Goal: Information Seeking & Learning: Learn about a topic

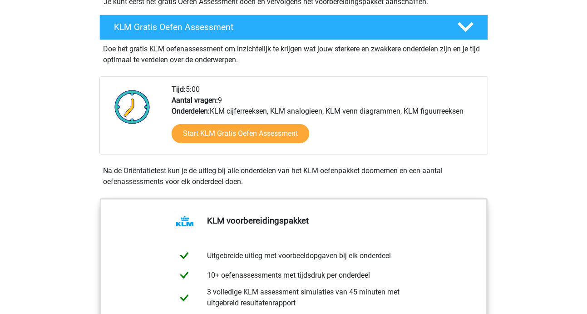
scroll to position [235, 0]
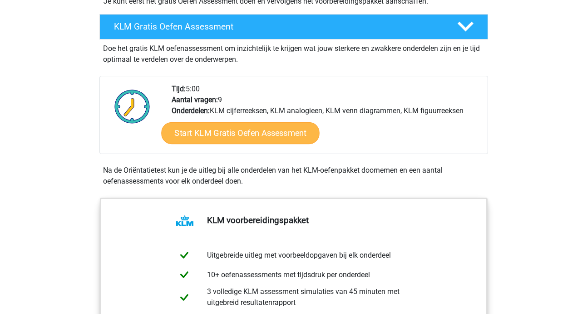
click at [290, 134] on link "Start KLM Gratis Oefen Assessment" at bounding box center [240, 133] width 158 height 22
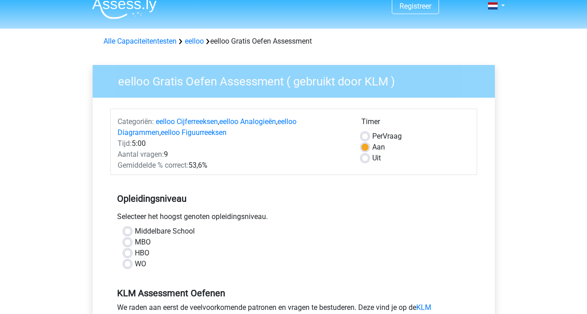
scroll to position [10, 0]
click at [372, 156] on label "Uit" at bounding box center [376, 157] width 9 height 11
click at [361, 156] on input "Uit" at bounding box center [364, 156] width 7 height 9
radio input "true"
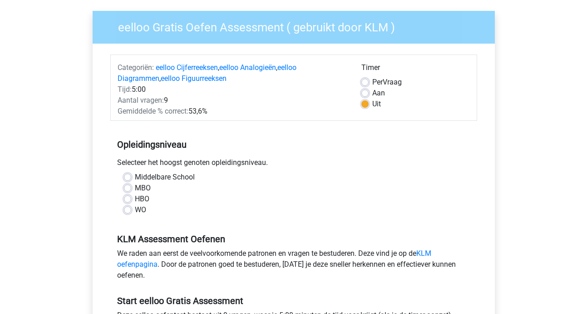
scroll to position [64, 0]
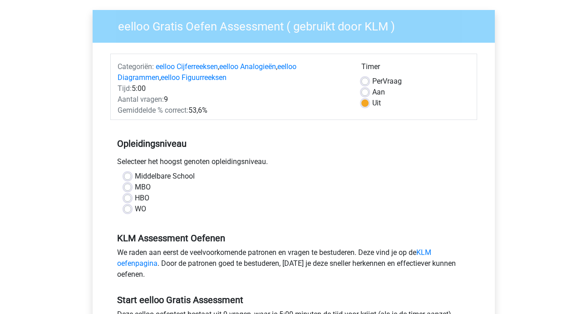
click at [135, 178] on label "Middelbare School" at bounding box center [165, 176] width 60 height 11
click at [129, 178] on input "Middelbare School" at bounding box center [127, 175] width 7 height 9
radio input "true"
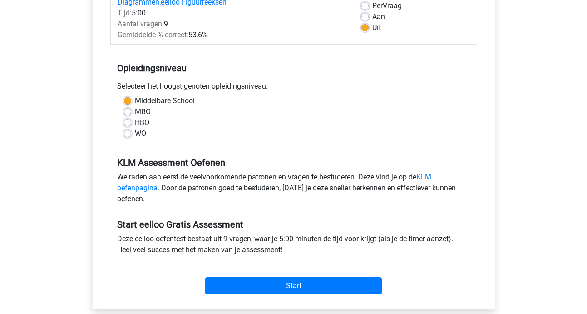
scroll to position [157, 0]
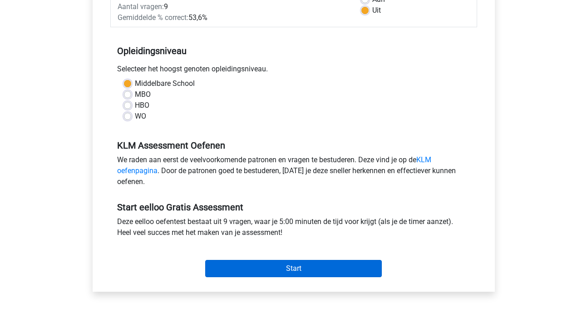
click at [318, 267] on input "Start" at bounding box center [293, 268] width 176 height 17
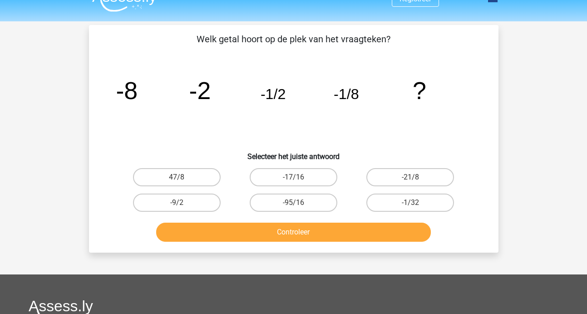
scroll to position [18, 0]
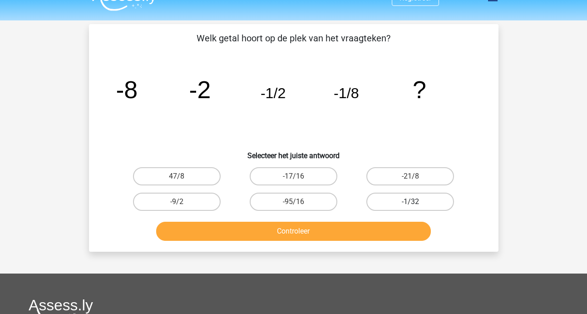
click at [400, 202] on label "-1/32" at bounding box center [410, 201] width 88 height 18
click at [410, 202] on input "-1/32" at bounding box center [413, 204] width 6 height 6
radio input "true"
click at [289, 236] on button "Controleer" at bounding box center [293, 230] width 274 height 19
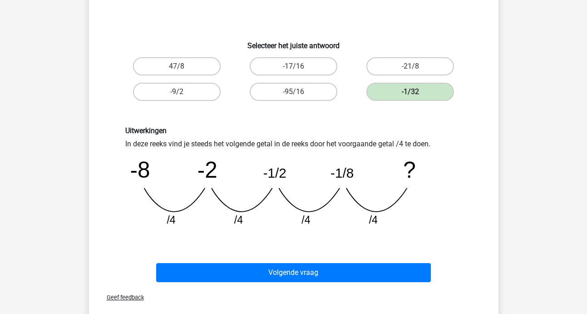
scroll to position [130, 0]
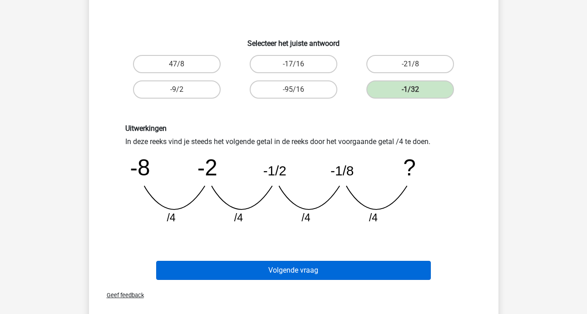
click at [304, 272] on button "Volgende vraag" at bounding box center [293, 269] width 274 height 19
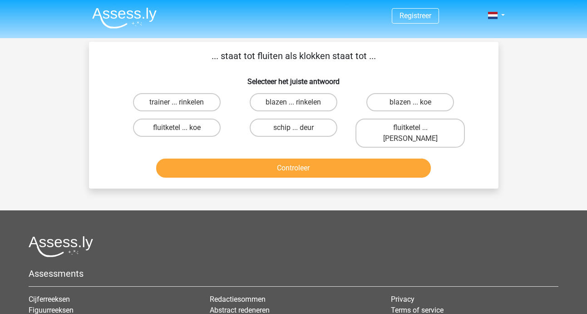
scroll to position [0, 0]
click at [409, 130] on label "fluitketel ... luiden" at bounding box center [409, 132] width 109 height 29
click at [410, 130] on input "fluitketel ... luiden" at bounding box center [413, 130] width 6 height 6
radio input "true"
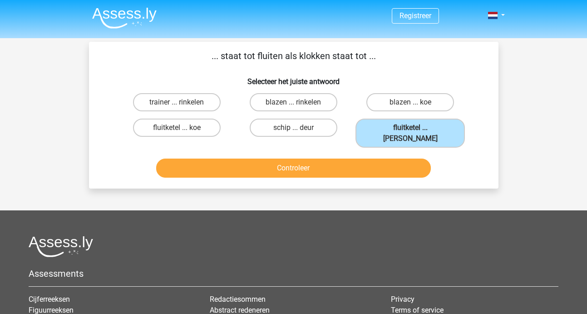
click at [353, 161] on button "Controleer" at bounding box center [293, 167] width 274 height 19
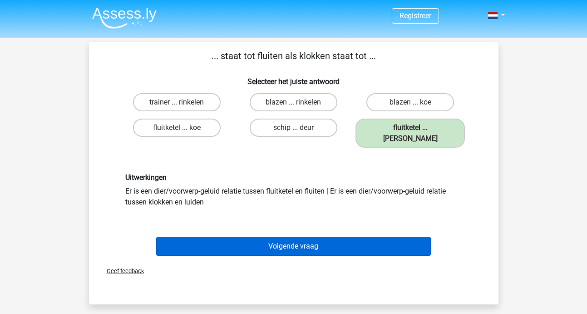
click at [307, 237] on button "Volgende vraag" at bounding box center [293, 245] width 274 height 19
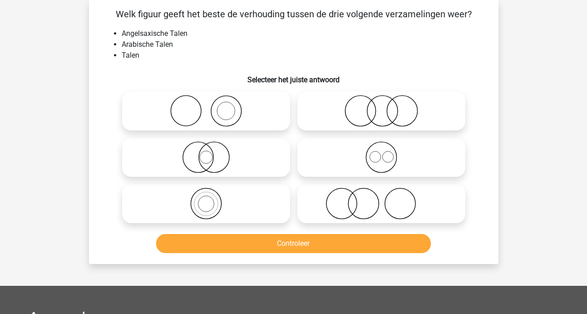
click at [403, 113] on icon at bounding box center [381, 111] width 161 height 32
click at [387, 106] on input "radio" at bounding box center [384, 103] width 6 height 6
radio input "true"
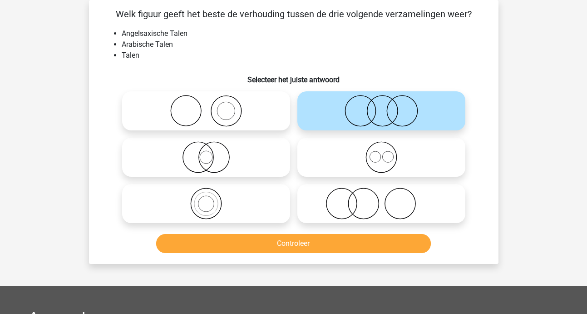
click at [261, 248] on button "Controleer" at bounding box center [293, 243] width 274 height 19
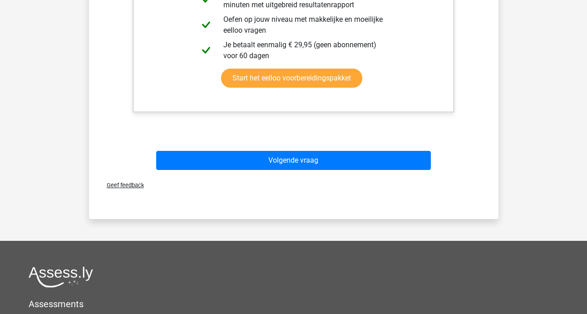
scroll to position [398, 0]
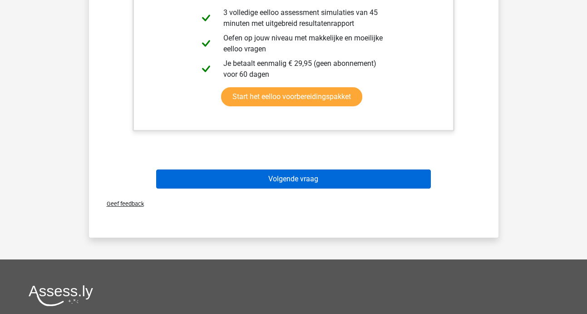
click at [302, 181] on button "Volgende vraag" at bounding box center [293, 178] width 274 height 19
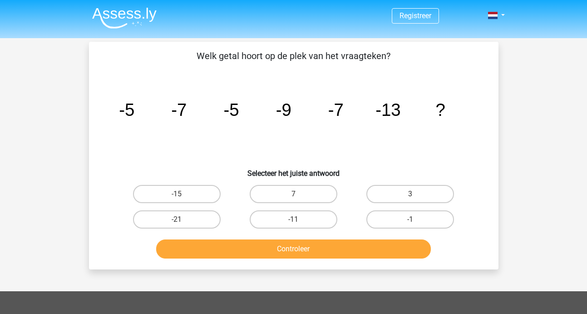
scroll to position [2, 0]
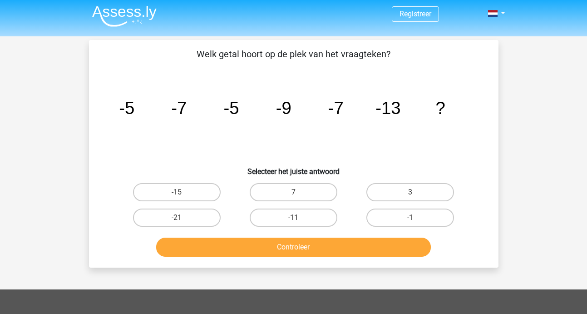
click at [382, 245] on button "Controleer" at bounding box center [293, 246] width 274 height 19
click at [297, 214] on label "-11" at bounding box center [294, 217] width 88 height 18
click at [297, 217] on input "-11" at bounding box center [296, 220] width 6 height 6
radio input "true"
click at [308, 250] on button "Controleer" at bounding box center [293, 246] width 274 height 19
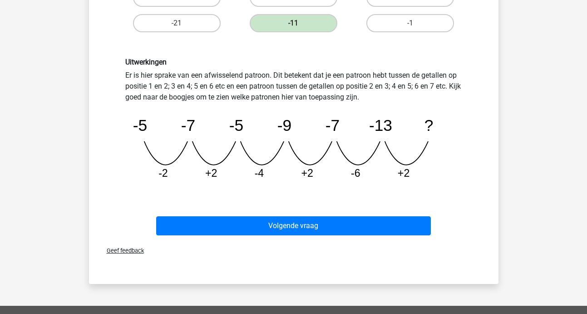
scroll to position [206, 0]
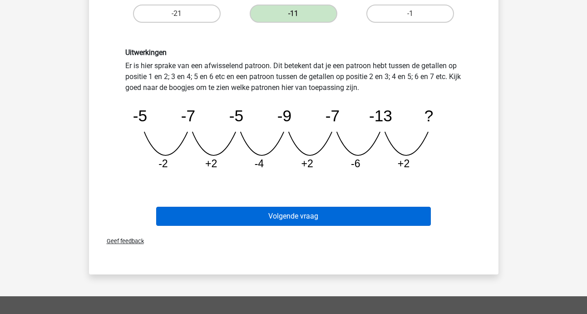
click at [314, 215] on button "Volgende vraag" at bounding box center [293, 215] width 274 height 19
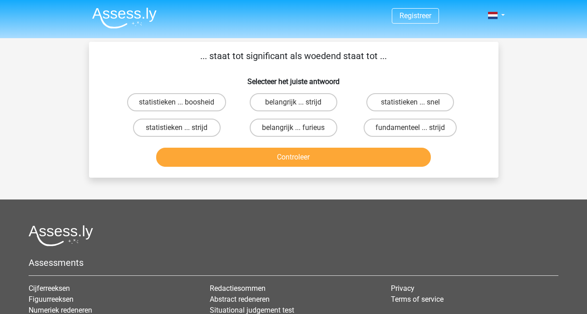
scroll to position [0, 0]
click at [299, 129] on label "belangrijk ... furieus" at bounding box center [294, 127] width 88 height 18
click at [299, 129] on input "belangrijk ... furieus" at bounding box center [296, 130] width 6 height 6
radio input "true"
click at [307, 156] on button "Controleer" at bounding box center [293, 156] width 274 height 19
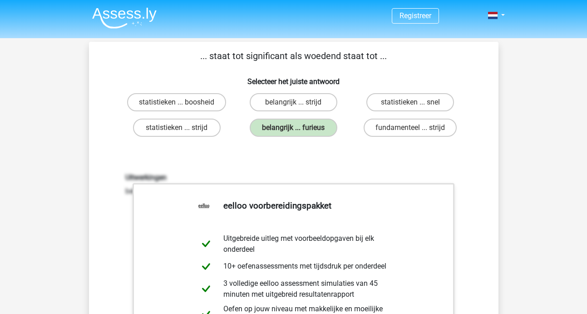
click at [96, 47] on div "... staat tot significant als woedend staat tot ... Selecteer het juiste antwoo…" at bounding box center [293, 274] width 409 height 465
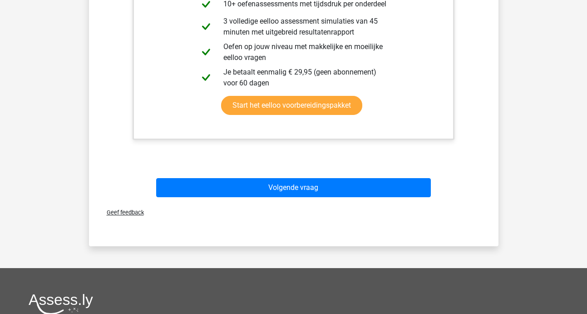
scroll to position [265, 0]
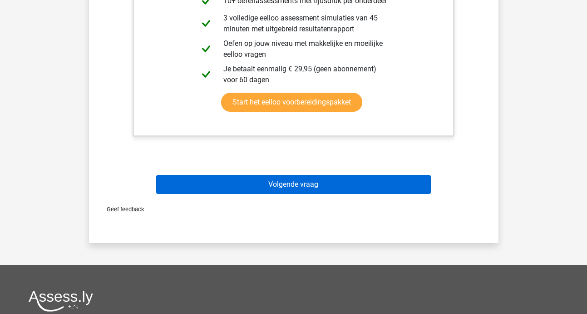
click at [294, 186] on button "Volgende vraag" at bounding box center [293, 184] width 274 height 19
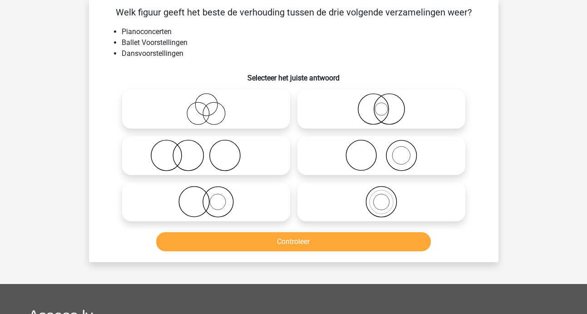
scroll to position [42, 0]
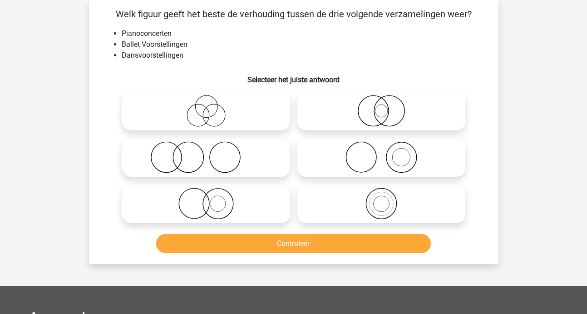
click at [414, 169] on icon at bounding box center [381, 157] width 161 height 32
click at [387, 152] on input "radio" at bounding box center [384, 150] width 6 height 6
radio input "true"
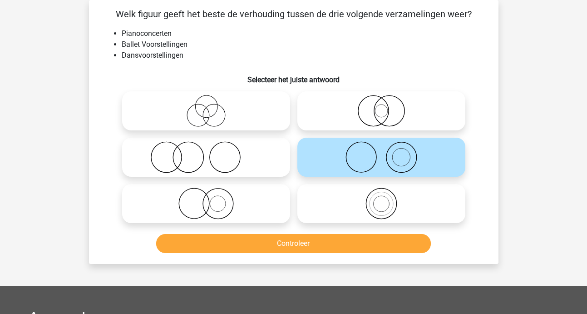
click at [323, 239] on button "Controleer" at bounding box center [293, 243] width 274 height 19
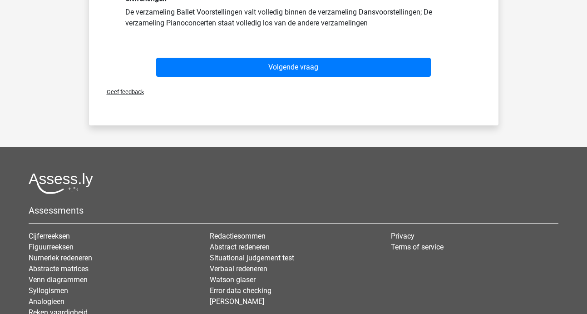
scroll to position [274, 0]
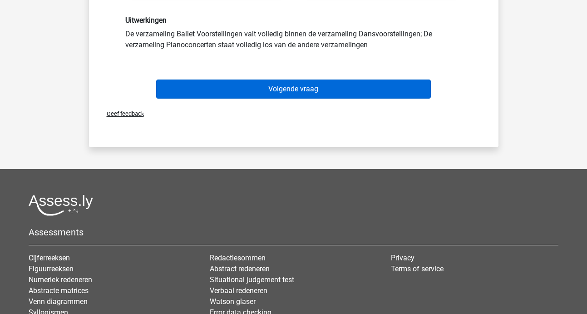
click at [286, 90] on button "Volgende vraag" at bounding box center [293, 88] width 274 height 19
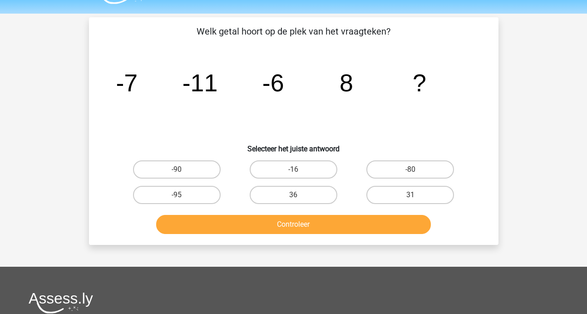
scroll to position [26, 0]
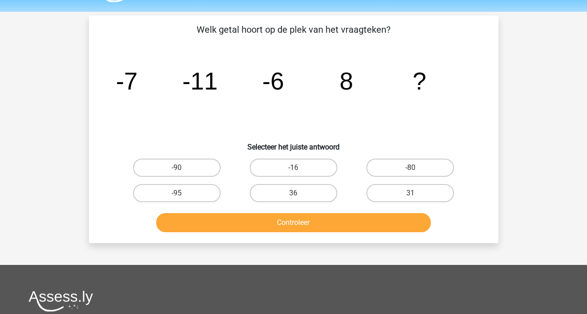
click at [322, 217] on button "Controleer" at bounding box center [293, 222] width 274 height 19
click at [326, 163] on label "-16" at bounding box center [294, 167] width 88 height 18
click at [299, 167] on input "-16" at bounding box center [296, 170] width 6 height 6
radio input "true"
click at [357, 225] on button "Controleer" at bounding box center [293, 222] width 274 height 19
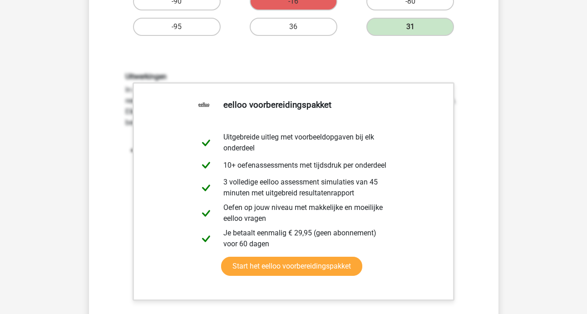
scroll to position [197, 0]
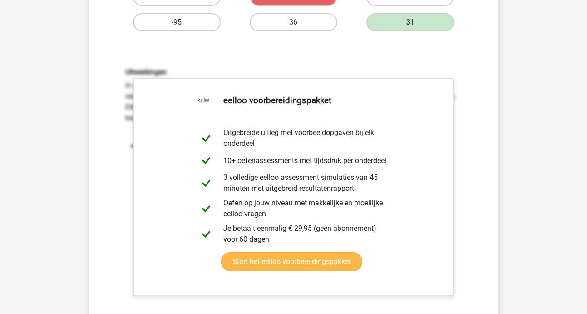
click at [362, 252] on link "Start het eelloo voorbereidingspakket" at bounding box center [291, 261] width 141 height 19
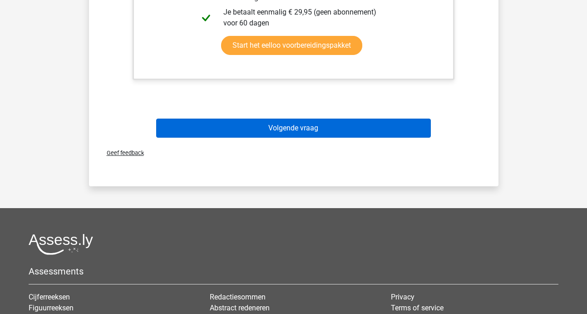
click at [278, 127] on button "Volgende vraag" at bounding box center [293, 127] width 274 height 19
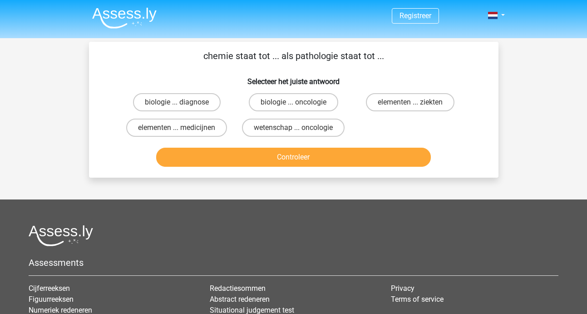
scroll to position [0, 0]
click at [397, 99] on label "elementen ... ziekten" at bounding box center [410, 102] width 88 height 18
click at [410, 102] on input "elementen ... ziekten" at bounding box center [413, 105] width 6 height 6
radio input "true"
click at [338, 157] on button "Controleer" at bounding box center [293, 156] width 274 height 19
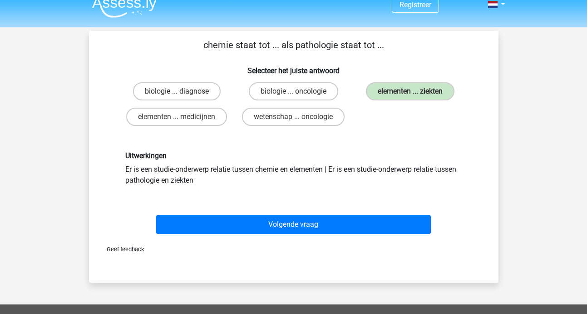
scroll to position [12, 0]
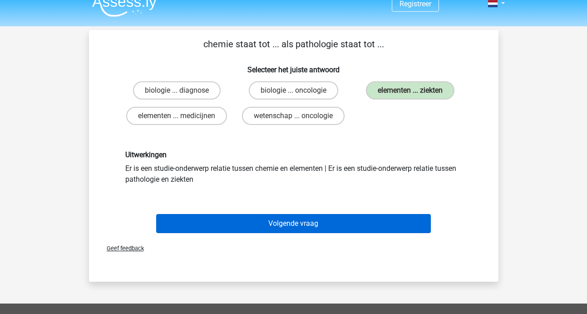
click at [334, 222] on button "Volgende vraag" at bounding box center [293, 223] width 274 height 19
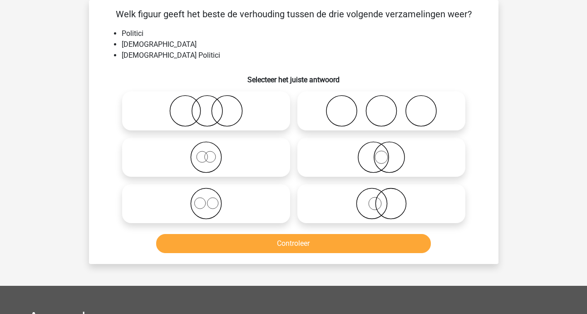
click at [414, 116] on icon at bounding box center [381, 111] width 161 height 32
click at [387, 106] on input "radio" at bounding box center [384, 103] width 6 height 6
radio input "true"
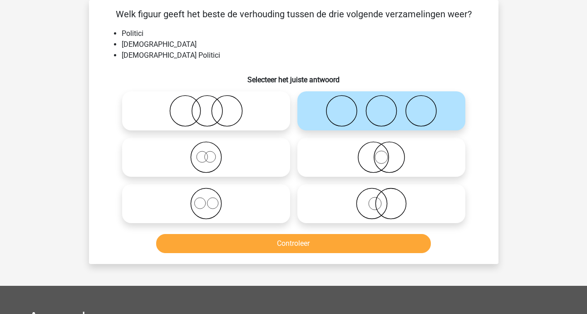
click at [312, 240] on button "Controleer" at bounding box center [293, 243] width 274 height 19
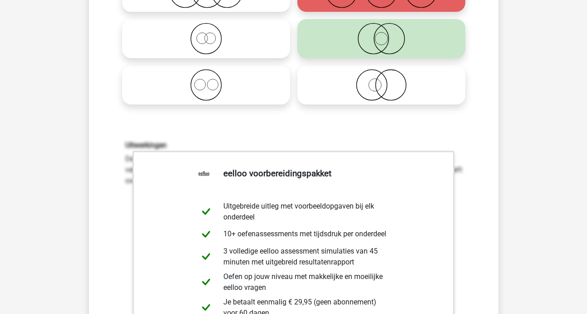
scroll to position [348, 0]
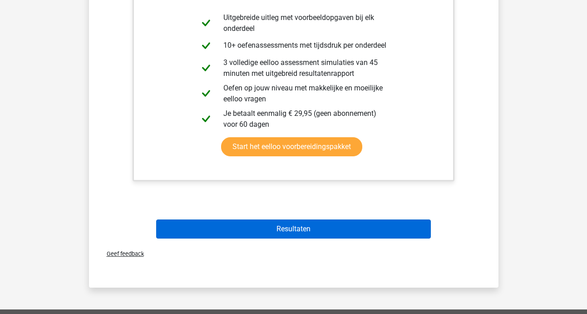
click at [308, 227] on button "Resultaten" at bounding box center [293, 228] width 274 height 19
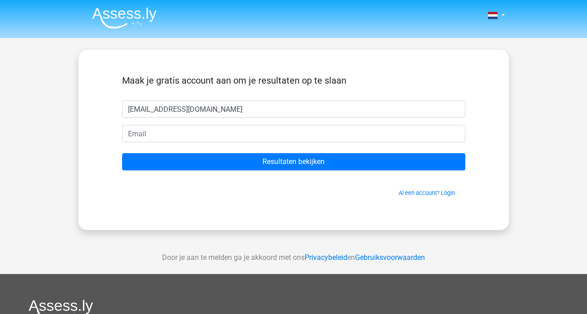
click at [356, 115] on input "[EMAIL_ADDRESS][DOMAIN_NAME]" at bounding box center [293, 108] width 343 height 17
type input "p"
type input "Pallieter"
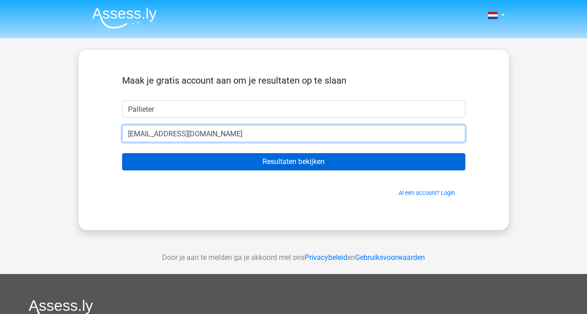
type input "[EMAIL_ADDRESS][DOMAIN_NAME]"
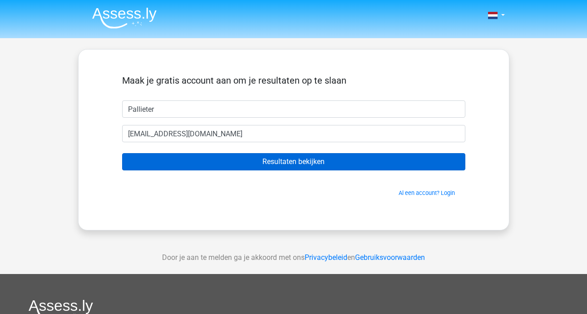
click at [361, 159] on input "Resultaten bekijken" at bounding box center [293, 161] width 343 height 17
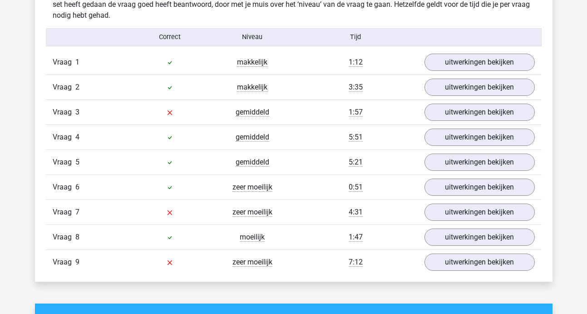
scroll to position [984, 0]
click at [480, 113] on link "uitwerkingen bekijken" at bounding box center [479, 112] width 127 height 20
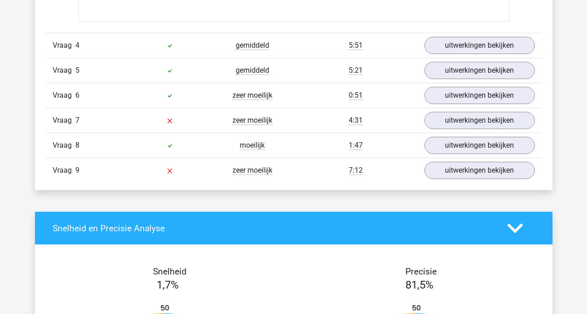
scroll to position [1658, 0]
click at [477, 172] on link "uitwerkingen bekijken" at bounding box center [479, 170] width 127 height 20
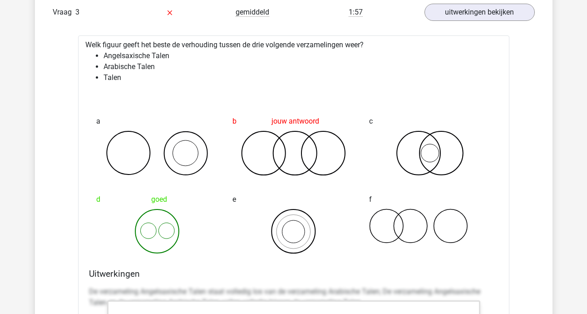
scroll to position [1066, 0]
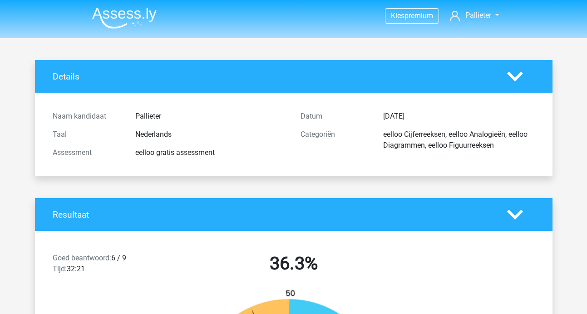
scroll to position [1066, 0]
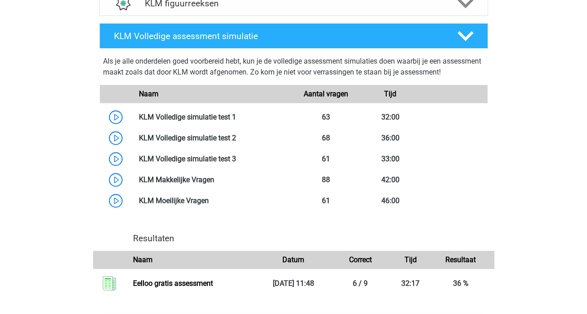
scroll to position [692, 0]
